Goal: Task Accomplishment & Management: Manage account settings

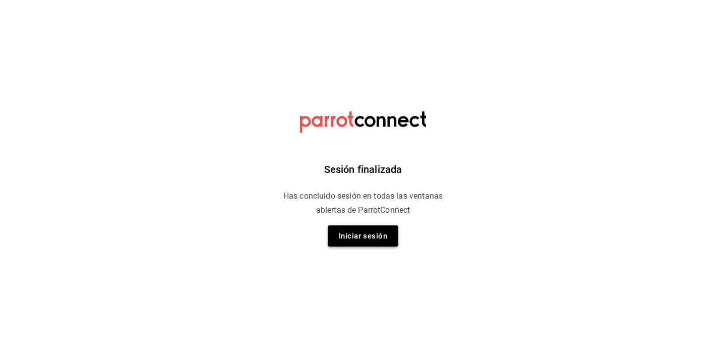
click at [375, 237] on button "Iniciar sesión" at bounding box center [363, 235] width 71 height 21
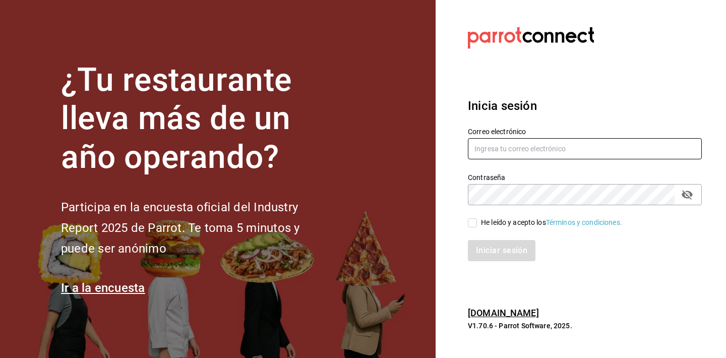
type input "comunnnnnnnn@gmail.com"
click at [480, 231] on div "Iniciar sesión" at bounding box center [579, 244] width 246 height 33
click at [473, 223] on input "He leído y acepto los Términos y condiciones." at bounding box center [472, 222] width 9 height 9
checkbox input "true"
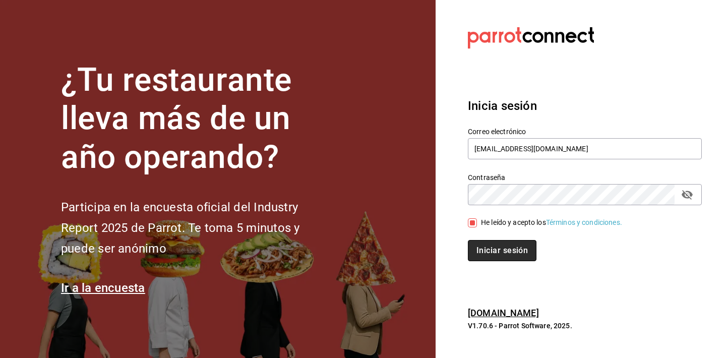
click at [475, 244] on button "Iniciar sesión" at bounding box center [502, 250] width 69 height 21
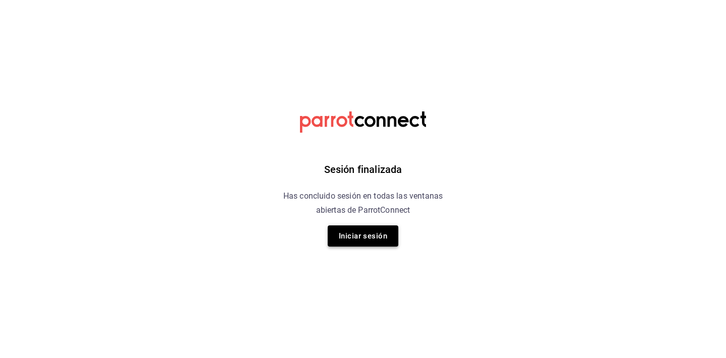
click at [369, 235] on button "Iniciar sesión" at bounding box center [363, 235] width 71 height 21
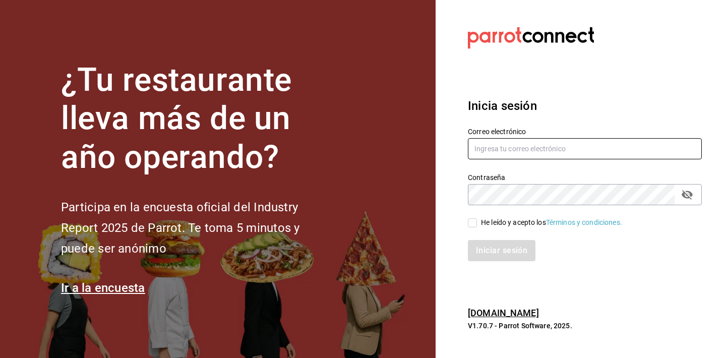
type input "[EMAIL_ADDRESS][DOMAIN_NAME]"
click at [476, 221] on input "He leído y acepto los Términos y condiciones." at bounding box center [472, 222] width 9 height 9
checkbox input "true"
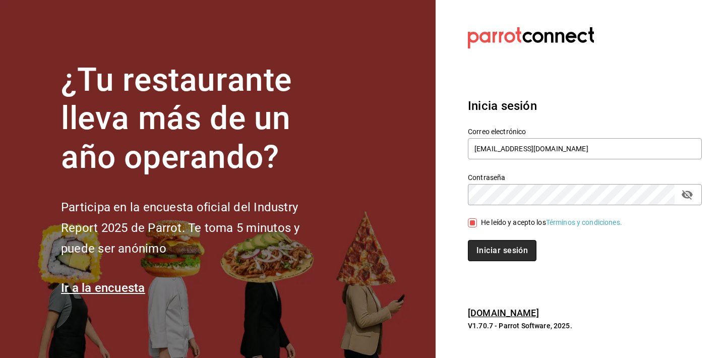
click at [479, 250] on button "Iniciar sesión" at bounding box center [502, 250] width 69 height 21
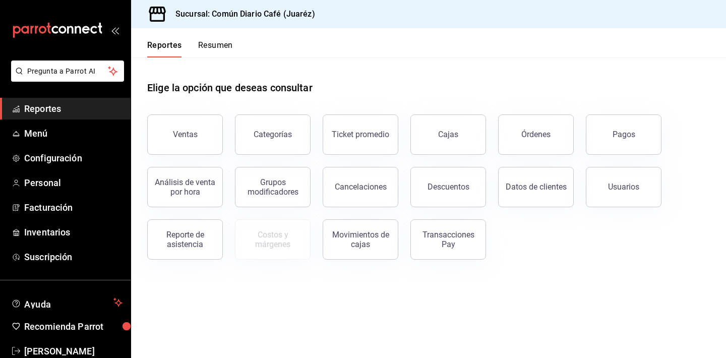
click at [223, 45] on button "Resumen" at bounding box center [215, 48] width 35 height 17
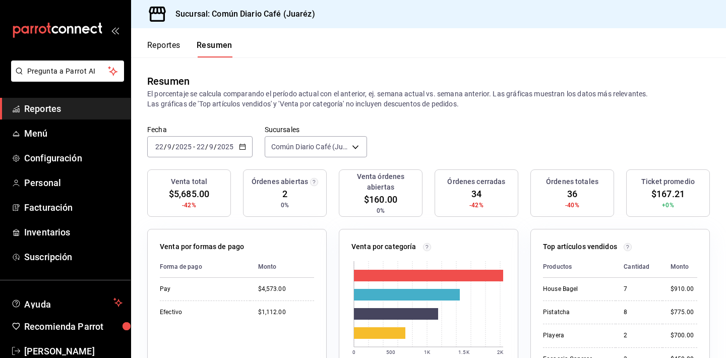
click at [168, 44] on button "Reportes" at bounding box center [163, 48] width 33 height 17
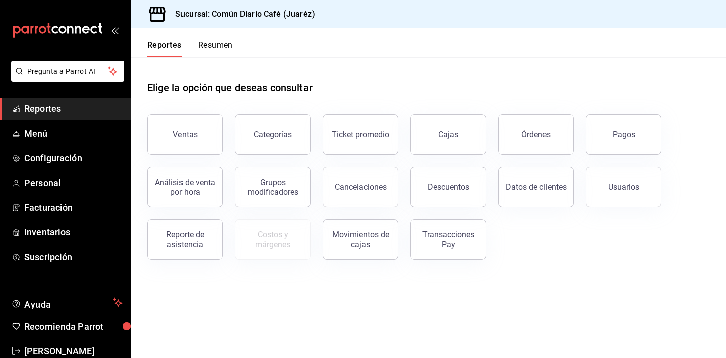
click at [214, 47] on button "Resumen" at bounding box center [215, 48] width 35 height 17
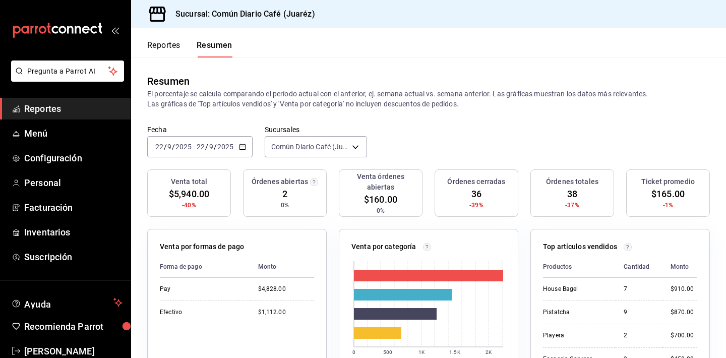
scroll to position [21, 0]
